Goal: Register for event/course

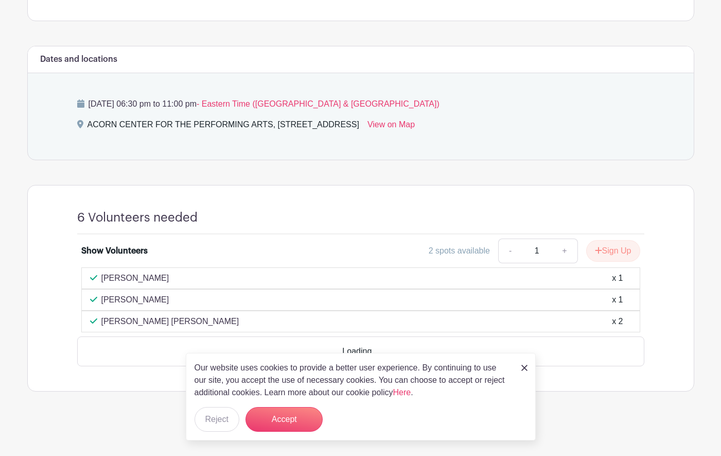
scroll to position [357, 0]
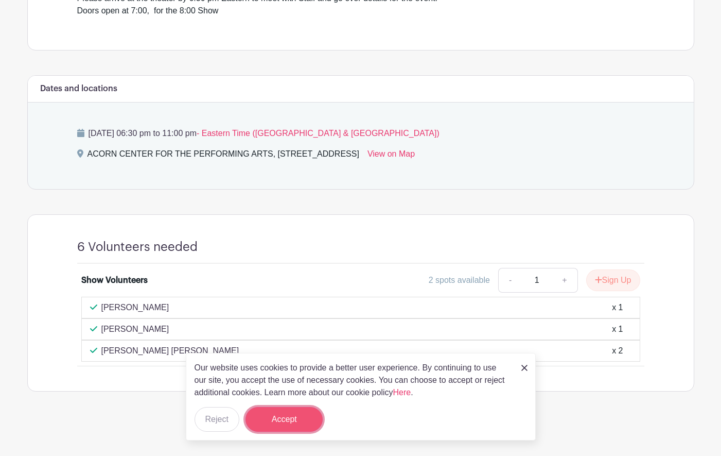
click at [285, 410] on button "Accept" at bounding box center [284, 419] width 77 height 25
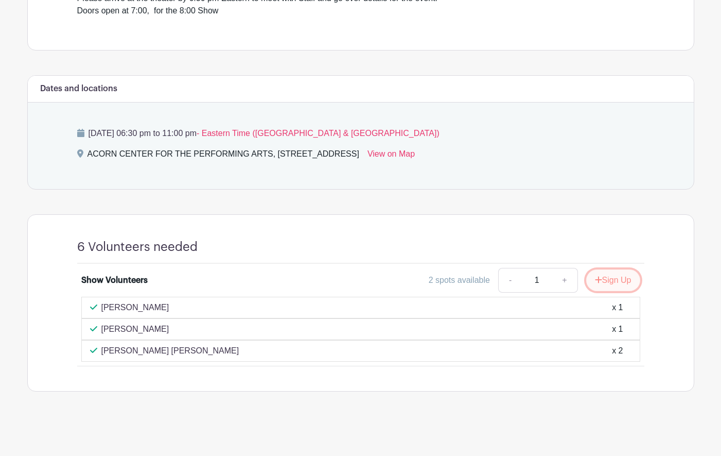
click at [611, 279] on button "Sign Up" at bounding box center [613, 280] width 54 height 22
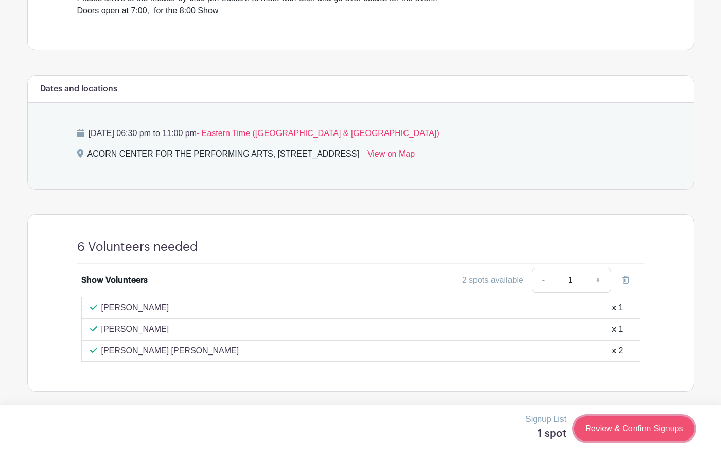
click at [633, 428] on link "Review & Confirm Signups" at bounding box center [634, 428] width 119 height 25
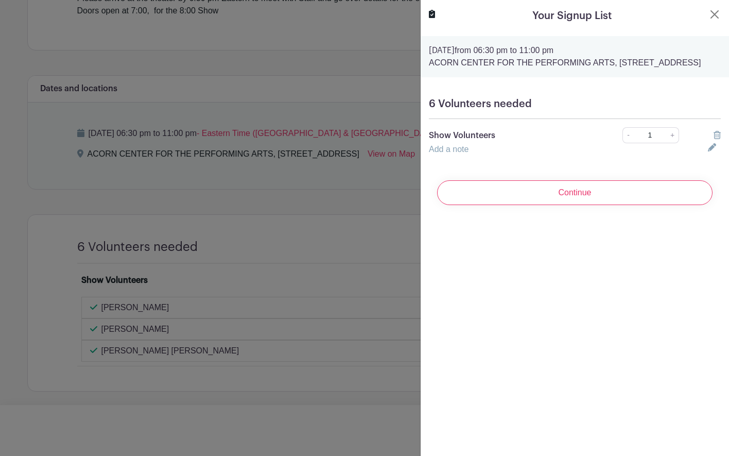
click at [603, 205] on input "Continue" at bounding box center [574, 192] width 275 height 25
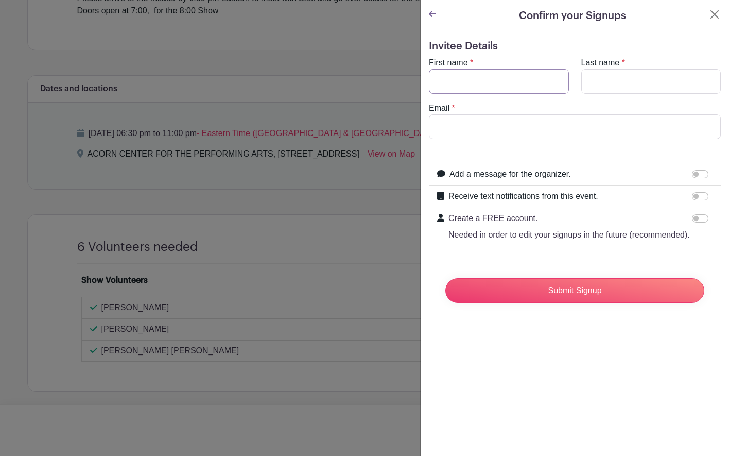
click at [488, 82] on input "First name" at bounding box center [499, 81] width 140 height 25
type input "[PERSON_NAME]"
type input "[EMAIL_ADDRESS][DOMAIN_NAME]"
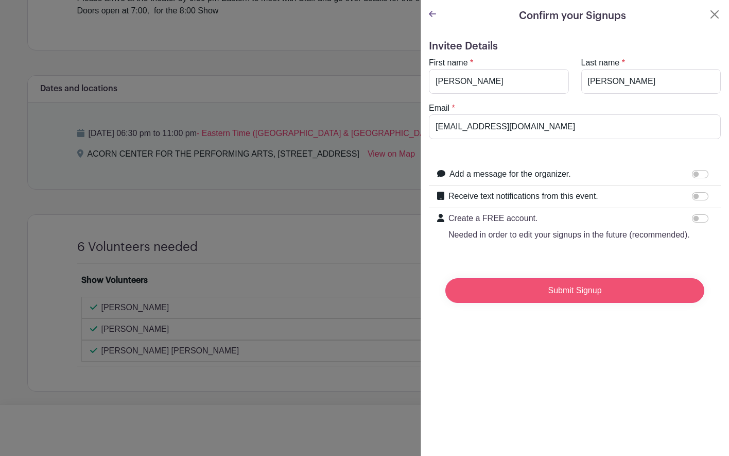
click at [581, 299] on input "Submit Signup" at bounding box center [574, 290] width 259 height 25
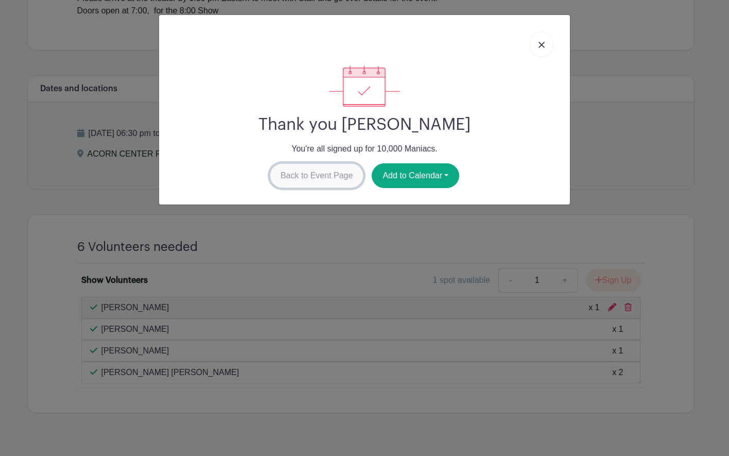
click at [333, 175] on link "Back to Event Page" at bounding box center [317, 175] width 94 height 25
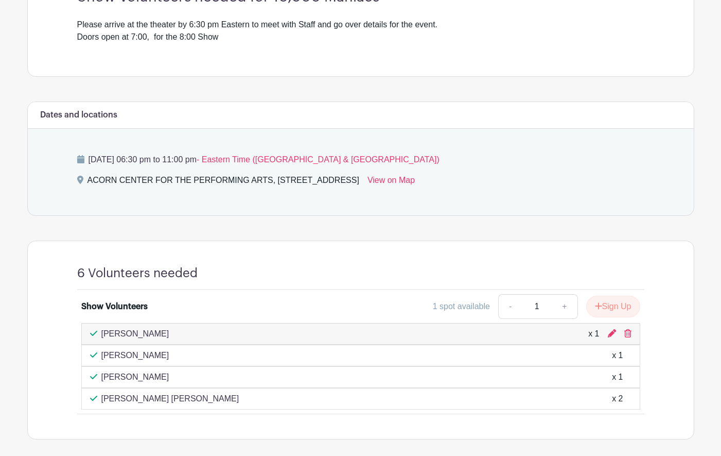
scroll to position [305, 0]
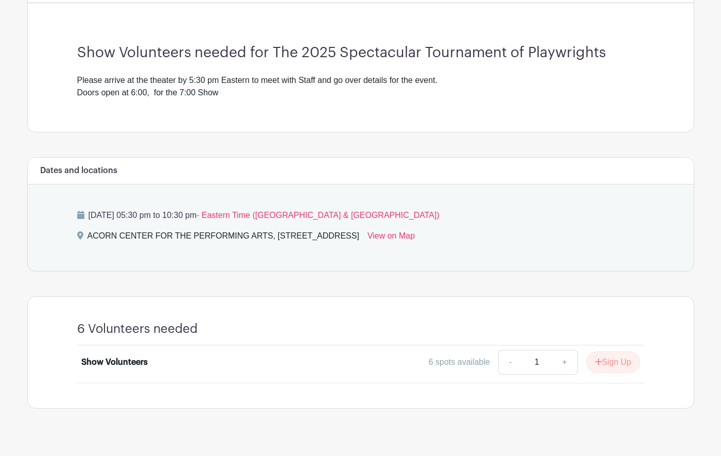
scroll to position [292, 0]
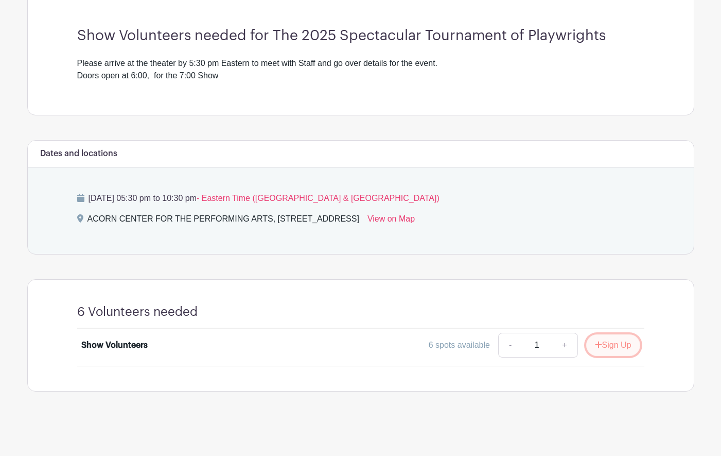
click at [609, 344] on button "Sign Up" at bounding box center [613, 345] width 54 height 22
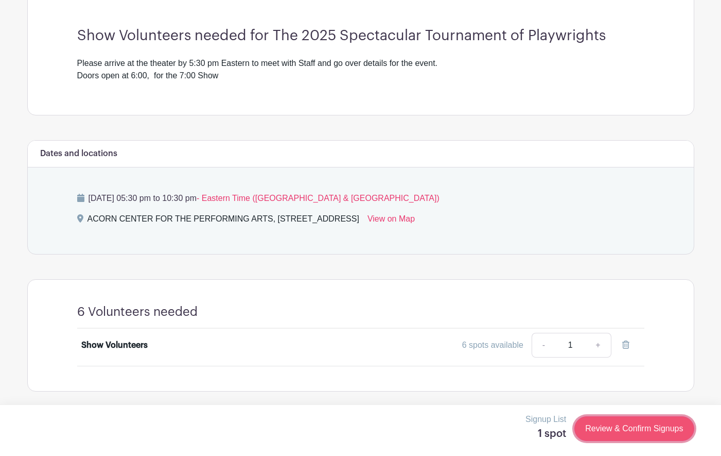
click at [626, 427] on link "Review & Confirm Signups" at bounding box center [634, 428] width 119 height 25
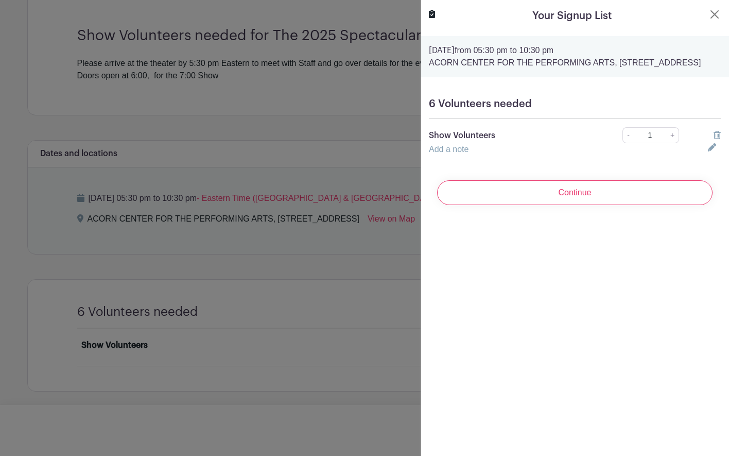
click at [451, 153] on link "Add a note" at bounding box center [449, 149] width 40 height 9
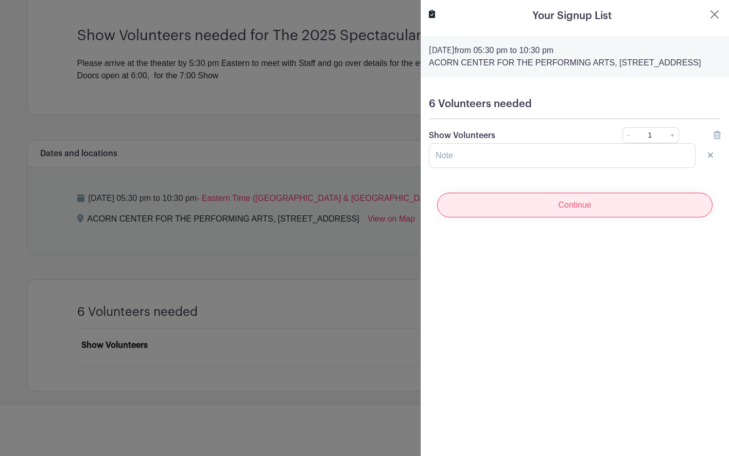
click at [569, 217] on input "Continue" at bounding box center [574, 205] width 275 height 25
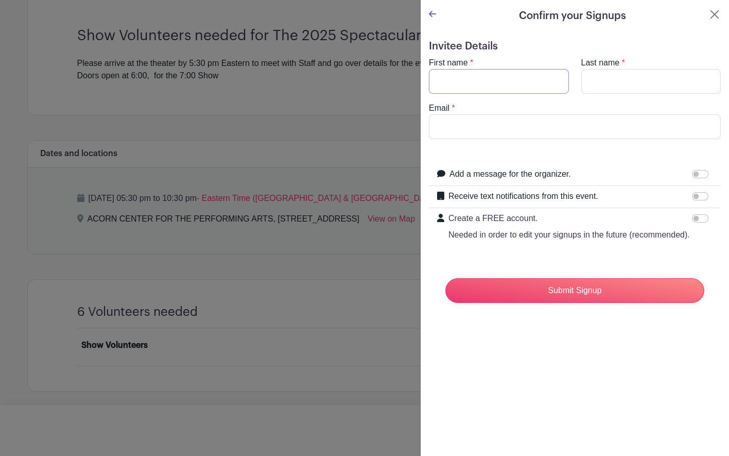
click at [468, 82] on input "First name" at bounding box center [499, 81] width 140 height 25
type input "[PERSON_NAME]"
type input "[EMAIL_ADDRESS][DOMAIN_NAME]"
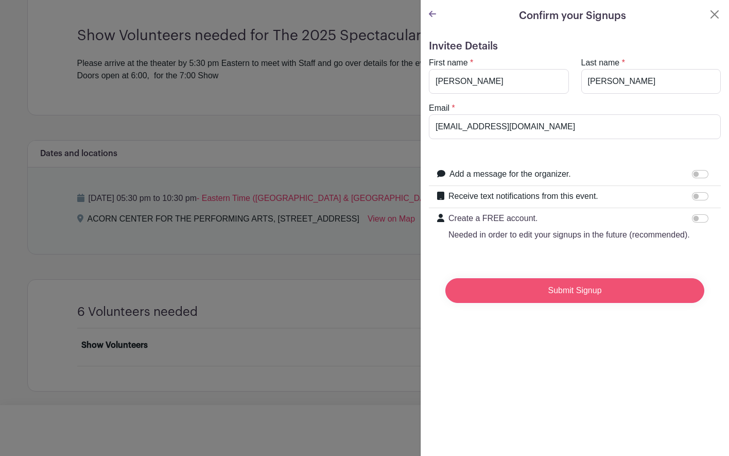
click at [588, 303] on input "Submit Signup" at bounding box center [574, 290] width 259 height 25
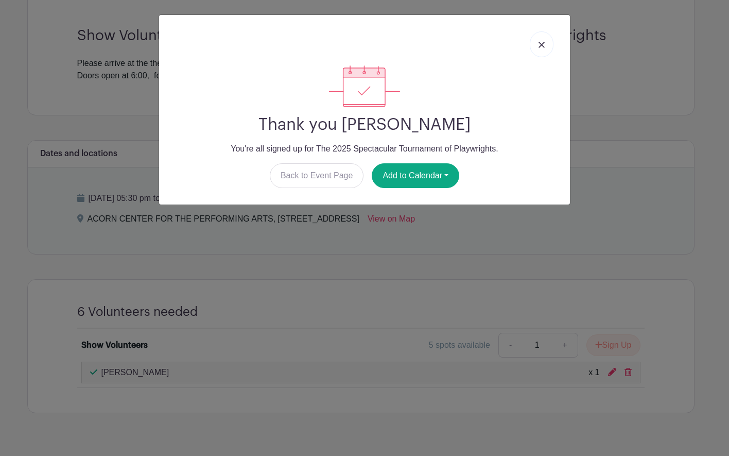
click at [540, 45] on img at bounding box center [542, 45] width 6 height 6
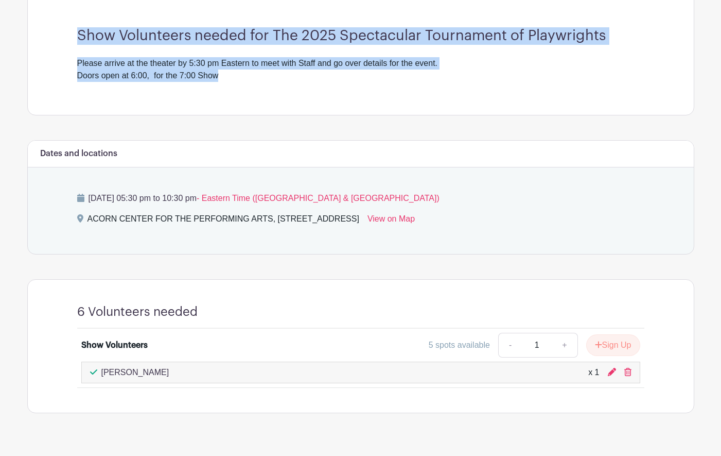
drag, startPoint x: 151, startPoint y: 38, endPoint x: 623, endPoint y: 73, distance: 472.9
click at [623, 73] on div "Show Volunteers needed for The 2025 Spectacular Tournament of Playwrights Pleas…" at bounding box center [361, 54] width 617 height 120
drag, startPoint x: 245, startPoint y: 39, endPoint x: 245, endPoint y: 107, distance: 68.0
click at [245, 107] on div "Show Volunteers needed for The 2025 Spectacular Tournament of Playwrights Pleas…" at bounding box center [361, 54] width 617 height 120
copy div "Show Volunteers needed for The 2025 Spectacular Tournament of Playwrights Pleas…"
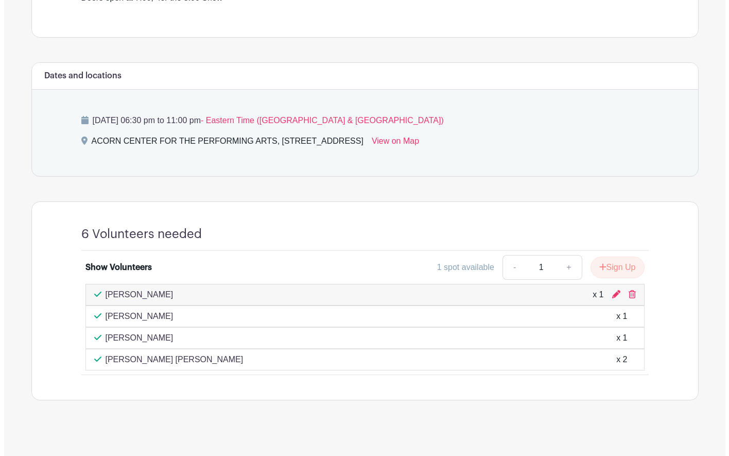
scroll to position [378, 0]
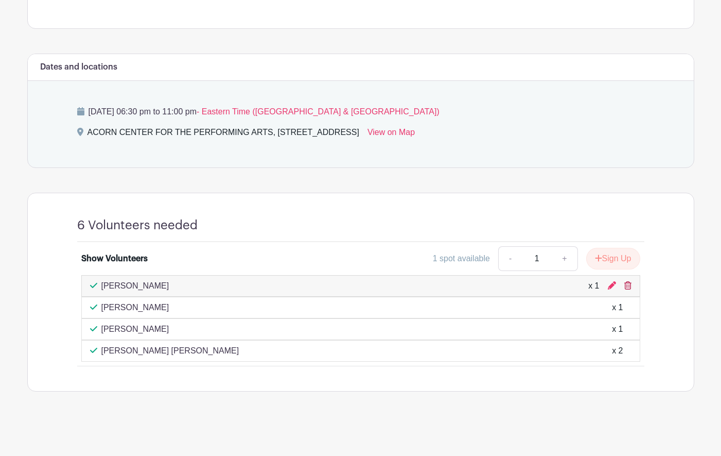
click at [629, 284] on icon at bounding box center [628, 285] width 7 height 8
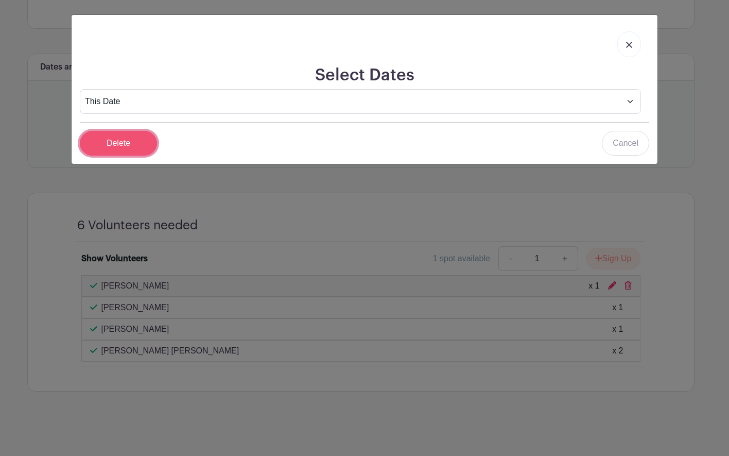
click at [135, 143] on input "Delete" at bounding box center [118, 143] width 77 height 25
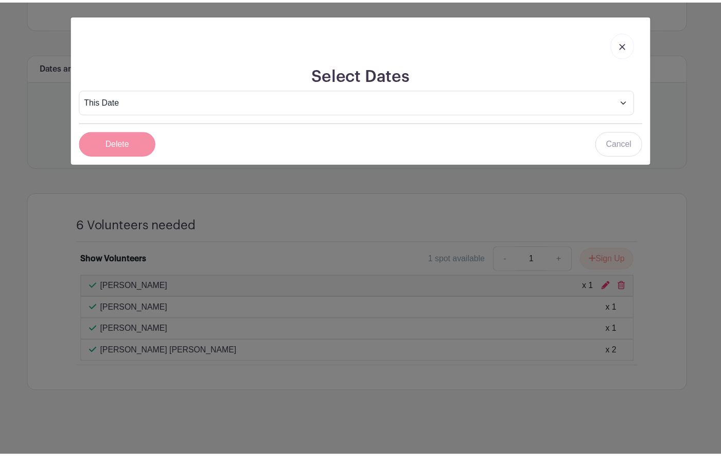
scroll to position [357, 0]
